Goal: Use online tool/utility: Utilize a website feature to perform a specific function

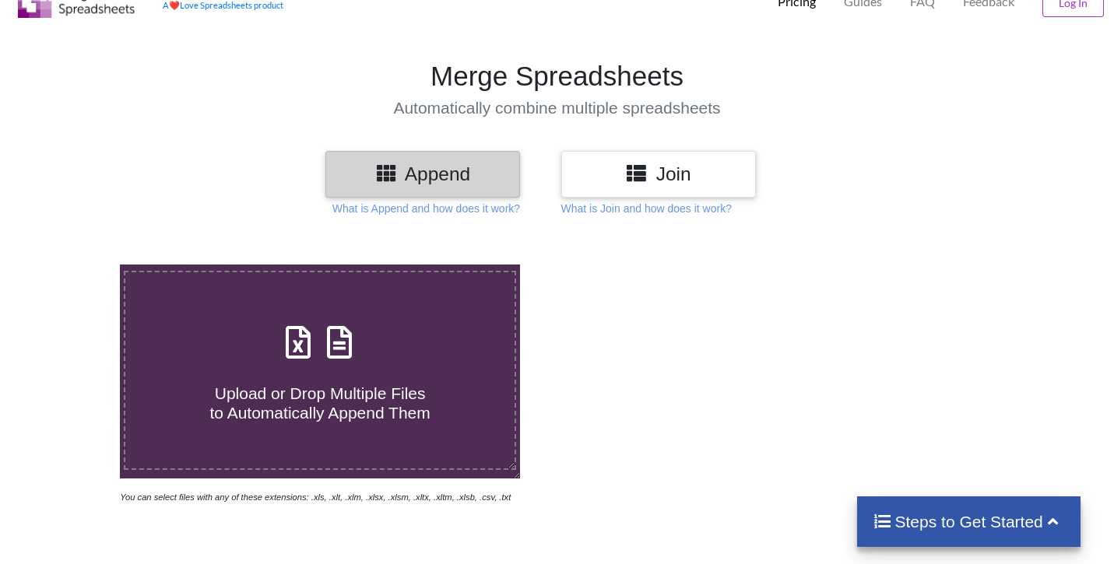
scroll to position [65, 0]
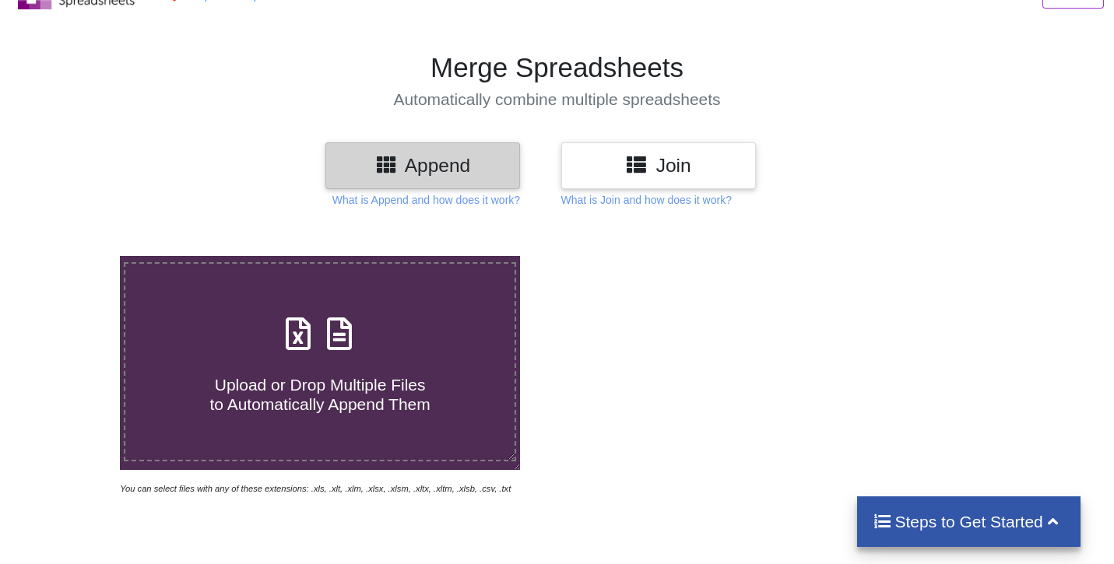
click at [310, 353] on span at bounding box center [320, 335] width 83 height 37
click at [76, 256] on input "Upload or Drop Multiple Files to Automatically Append Them" at bounding box center [76, 256] width 0 height 0
type input "C:\fakepath\tiktok_profiles_3oyTc6.csv"
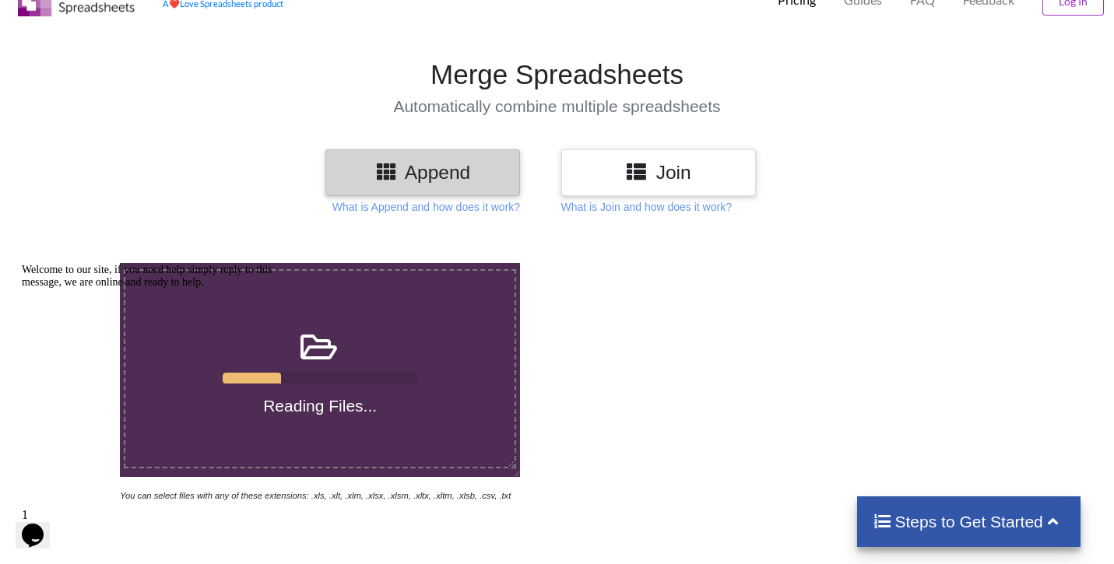
scroll to position [0, 0]
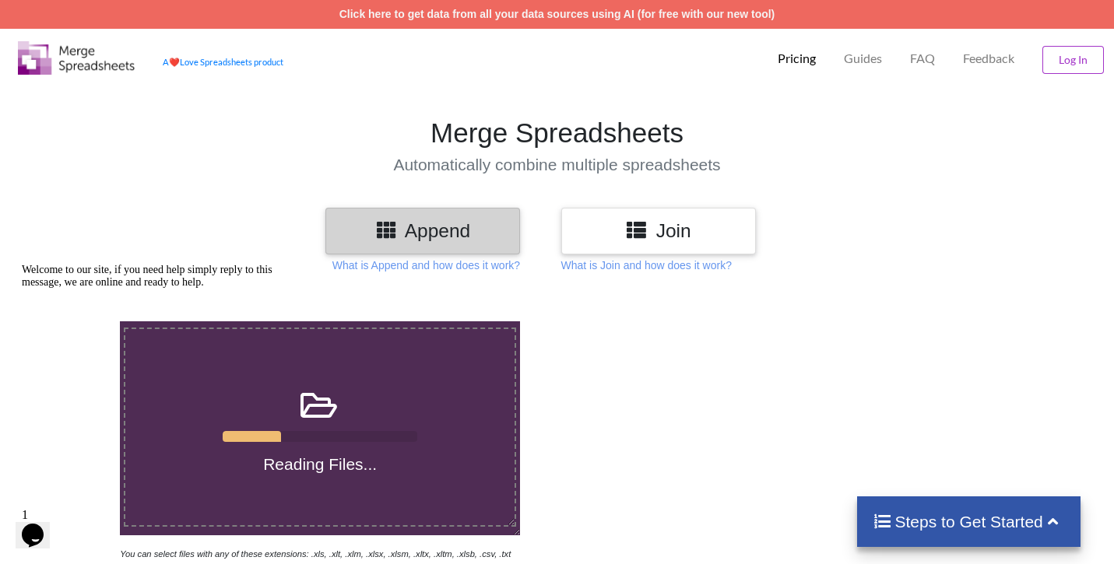
click at [22, 264] on icon "Chat attention grabber" at bounding box center [22, 264] width 0 height 0
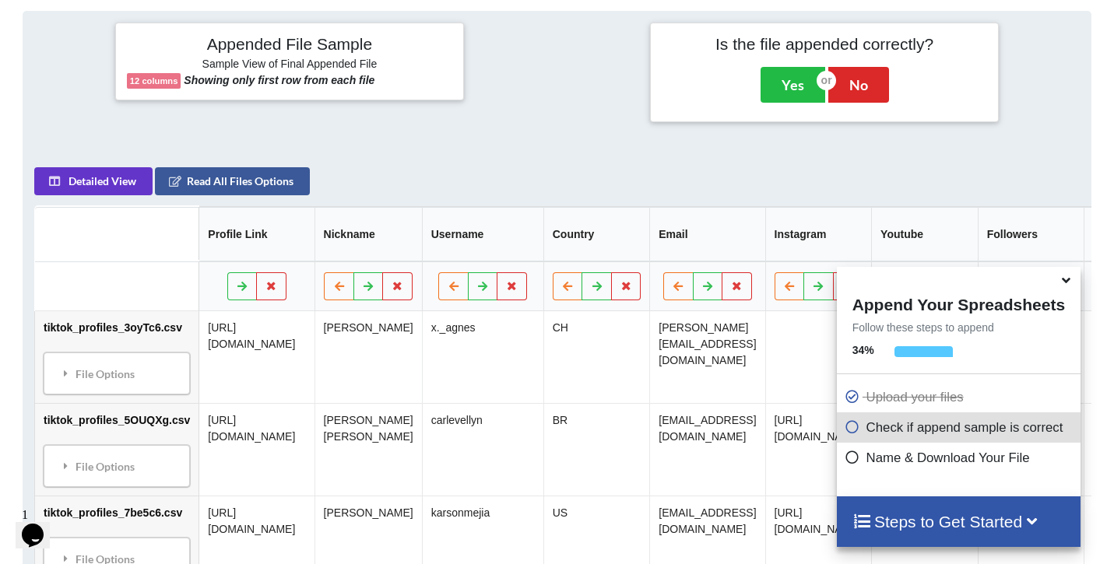
scroll to position [703, 0]
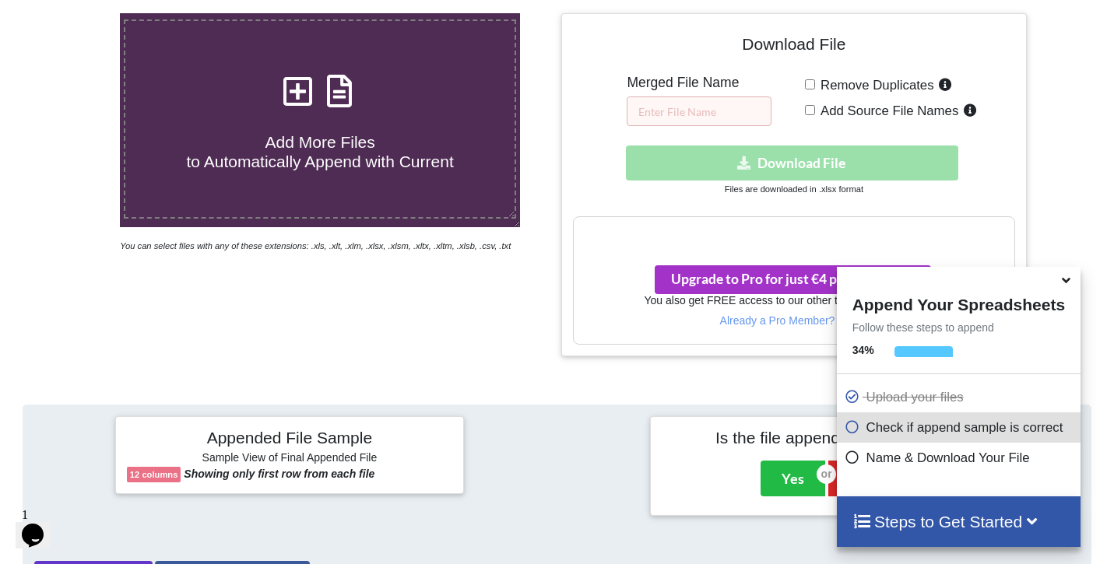
scroll to position [307, 0]
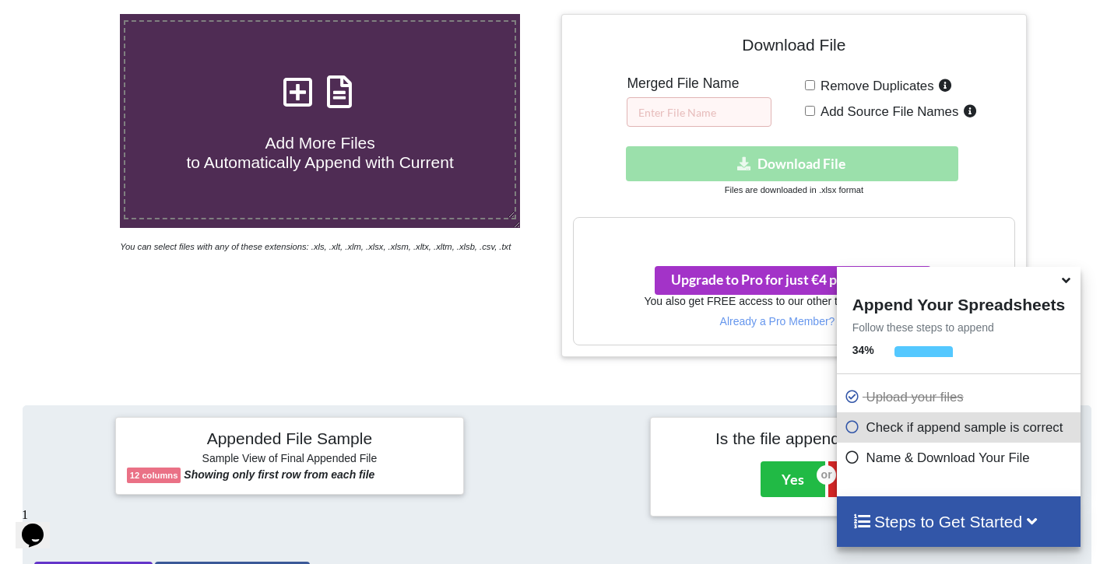
click at [1067, 283] on icon at bounding box center [1066, 278] width 16 height 14
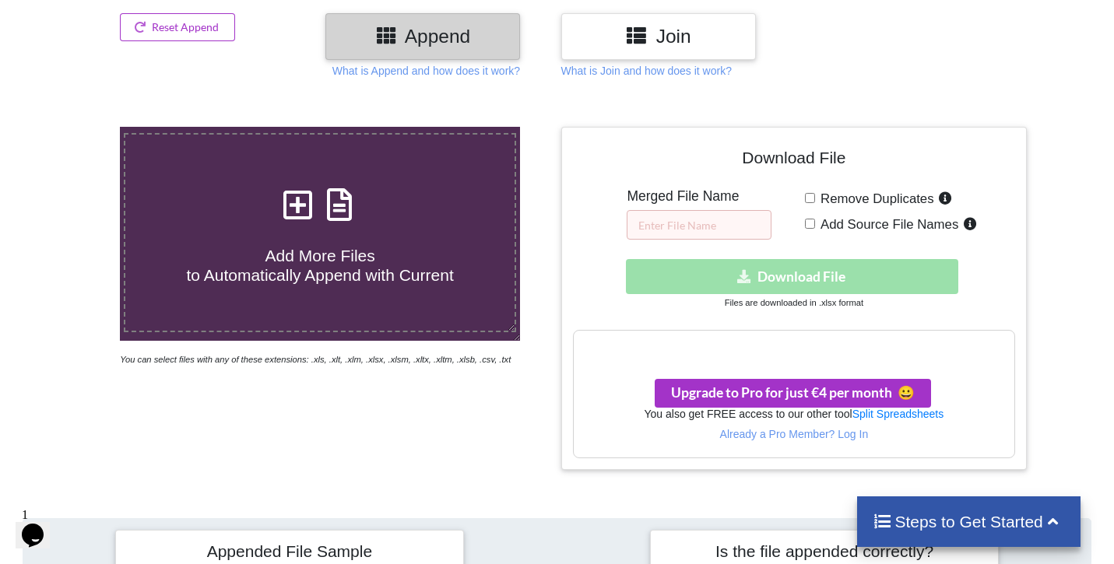
scroll to position [184, 0]
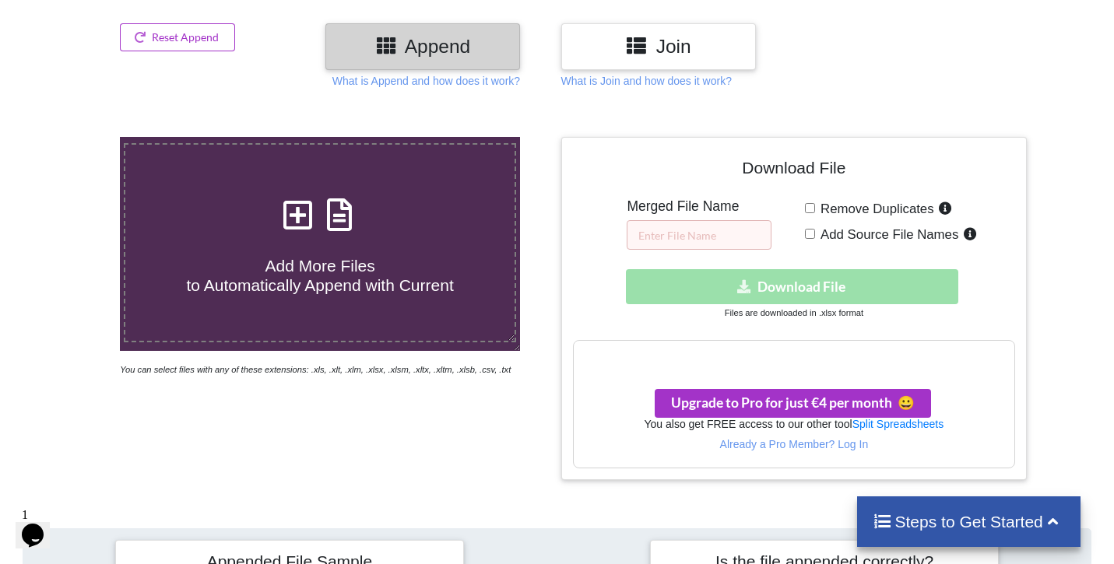
click at [1048, 260] on div at bounding box center [1078, 308] width 95 height 343
click at [1050, 267] on div at bounding box center [1078, 308] width 95 height 343
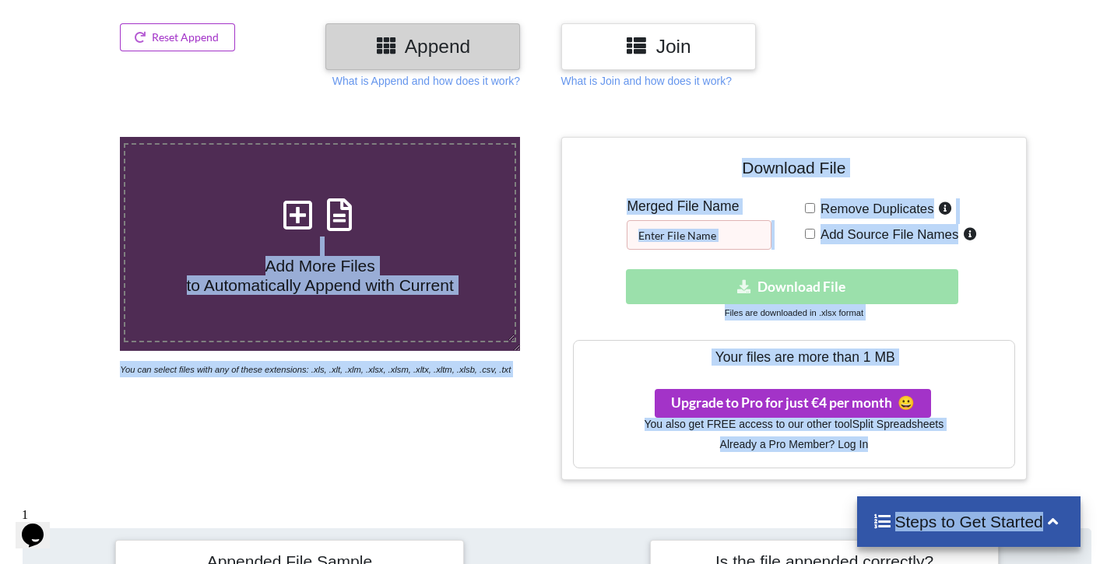
click at [1050, 267] on div at bounding box center [1078, 308] width 95 height 343
click at [798, 360] on h3 "Your files are more than 1 MB" at bounding box center [794, 357] width 441 height 17
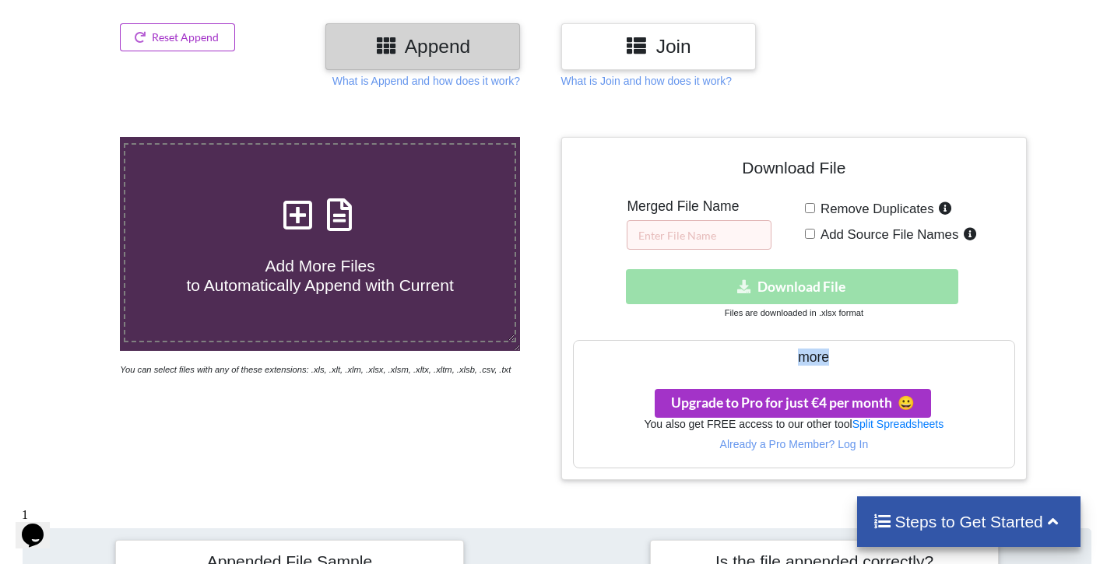
click at [798, 360] on h3 "Your files are more than 1 MB" at bounding box center [794, 357] width 441 height 17
click at [1062, 283] on div at bounding box center [1078, 308] width 95 height 343
click at [707, 230] on input "text" at bounding box center [699, 235] width 145 height 30
type input "Test"
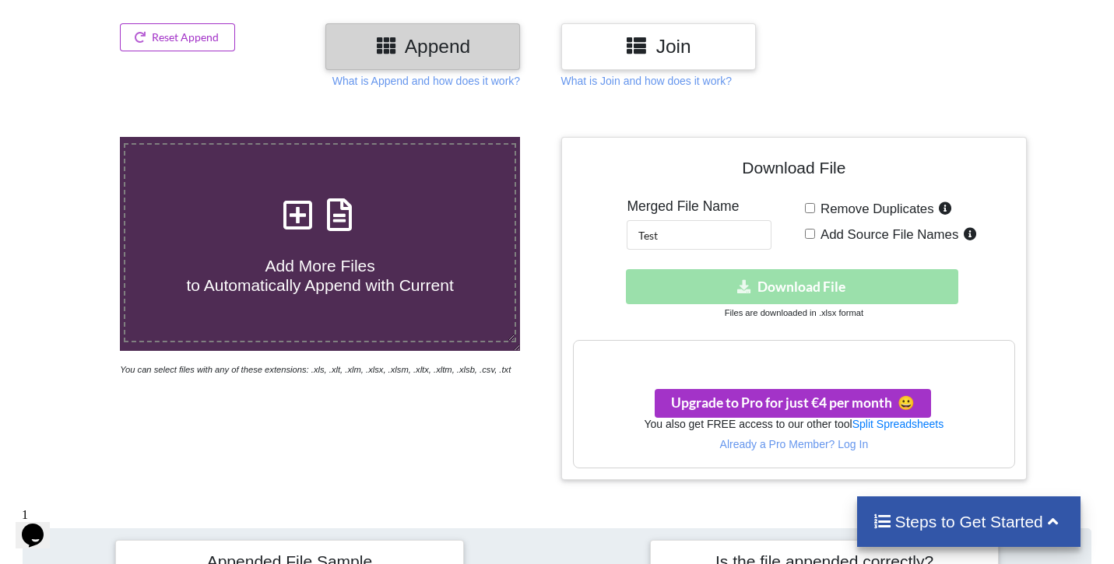
click at [797, 296] on div "Download hidden Download File" at bounding box center [794, 286] width 443 height 35
click at [1004, 290] on div "Download hidden Download File" at bounding box center [794, 286] width 443 height 35
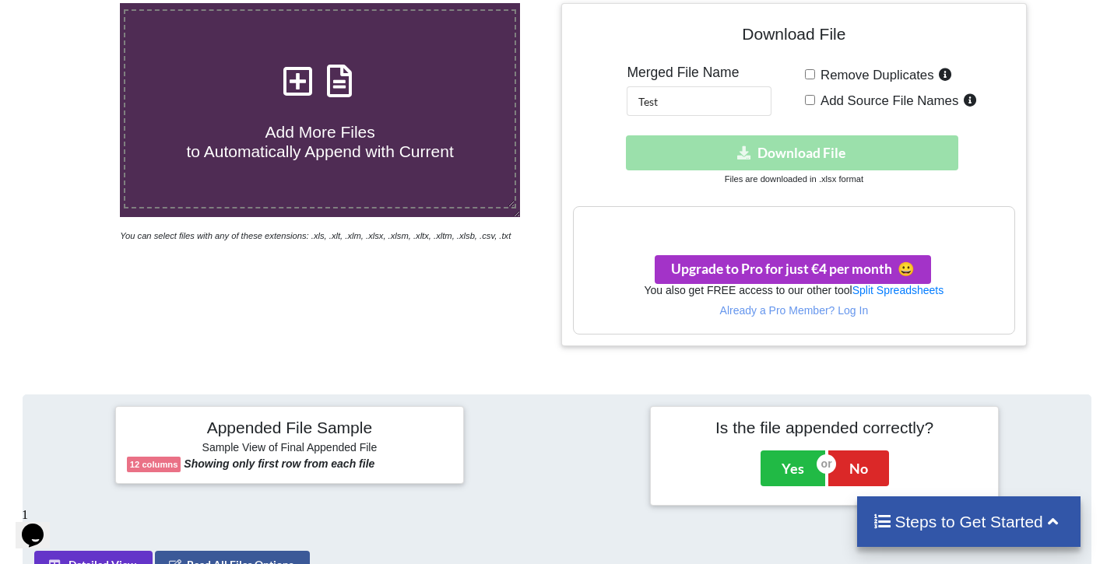
scroll to position [0, 0]
